Goal: Transaction & Acquisition: Purchase product/service

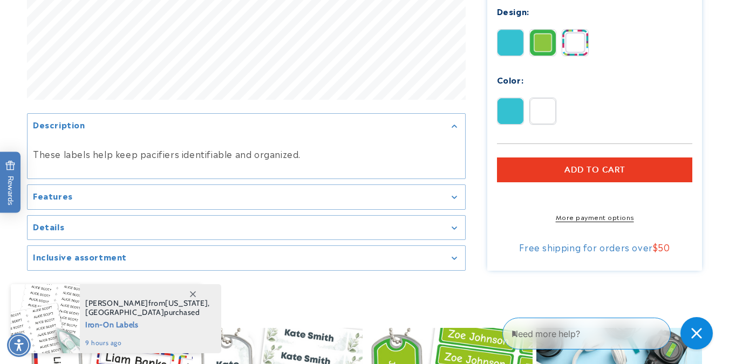
scroll to position [490, 0]
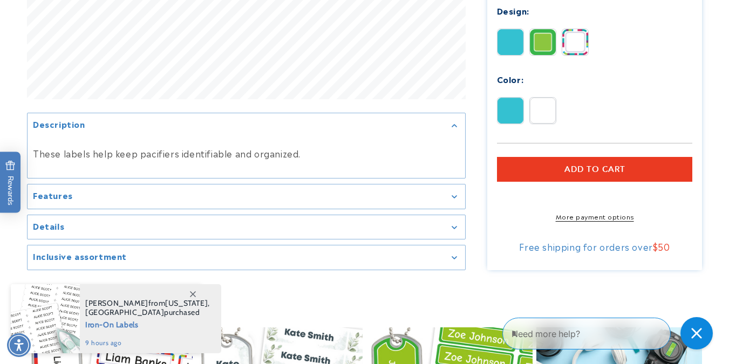
click at [329, 201] on div "Features" at bounding box center [246, 197] width 427 height 8
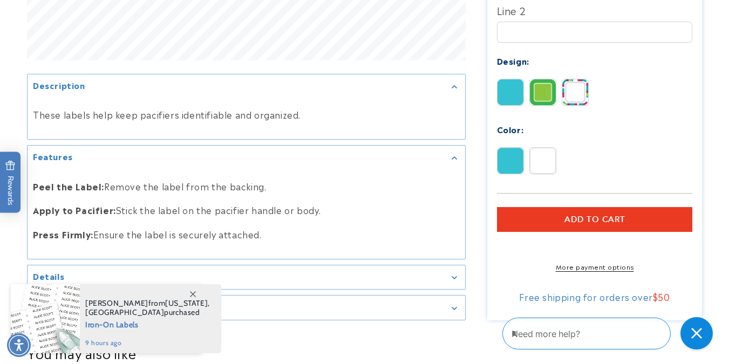
click at [327, 271] on summary "Details" at bounding box center [247, 277] width 438 height 24
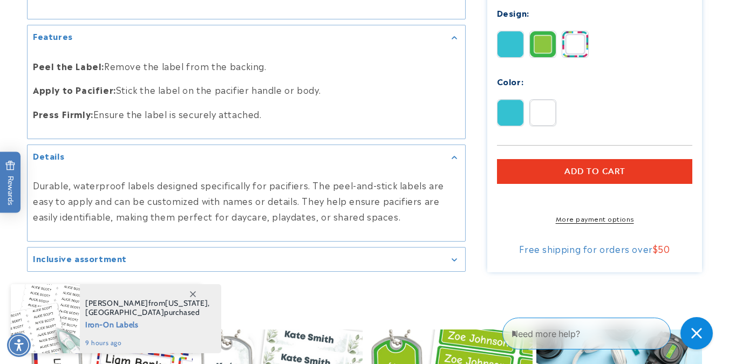
scroll to position [611, 0]
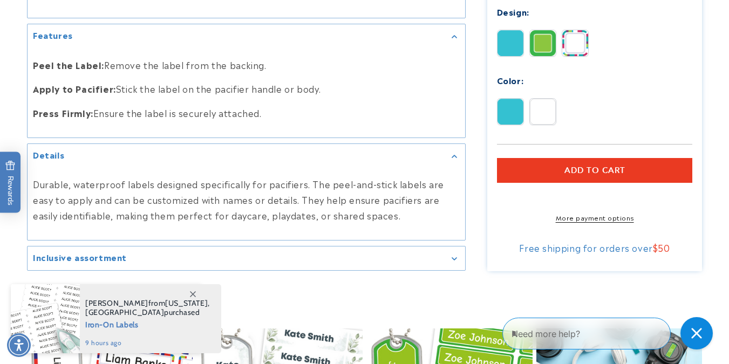
click at [336, 260] on div "Inclusive assortment" at bounding box center [246, 259] width 427 height 8
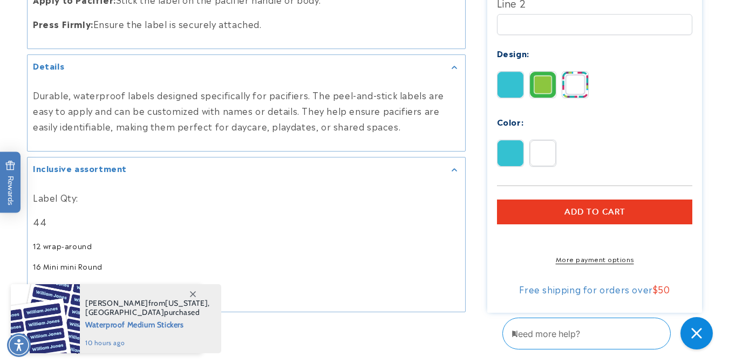
scroll to position [823, 0]
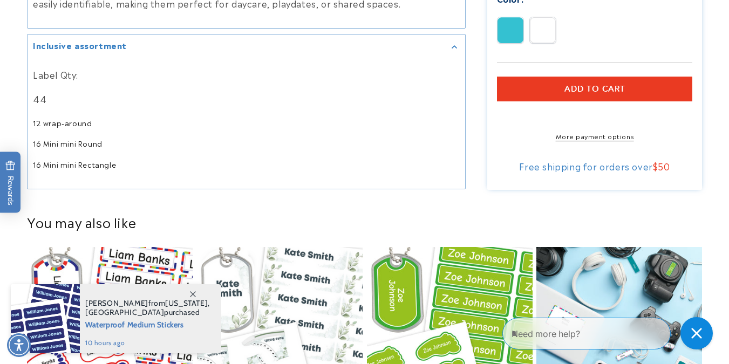
click at [195, 290] on span at bounding box center [192, 293] width 19 height 19
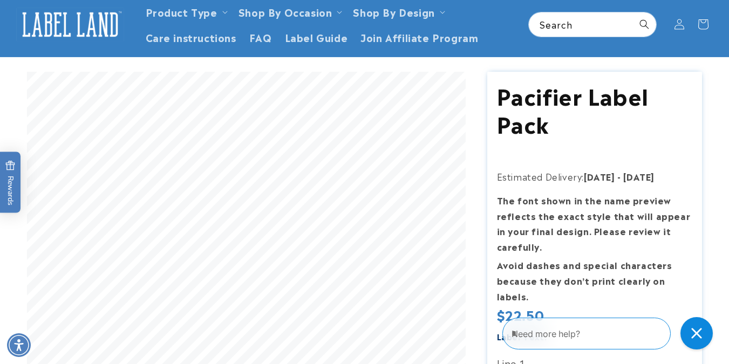
scroll to position [0, 0]
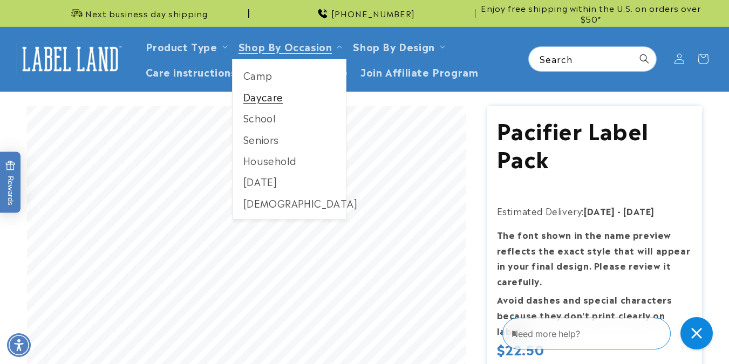
click at [268, 97] on link "Daycare" at bounding box center [290, 96] width 114 height 21
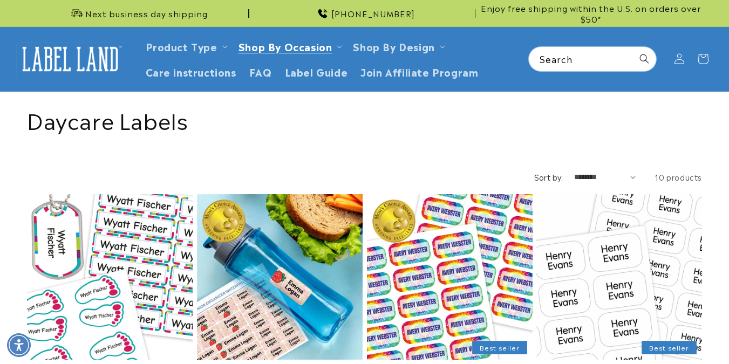
scroll to position [447, 0]
